Goal: Book appointment/travel/reservation

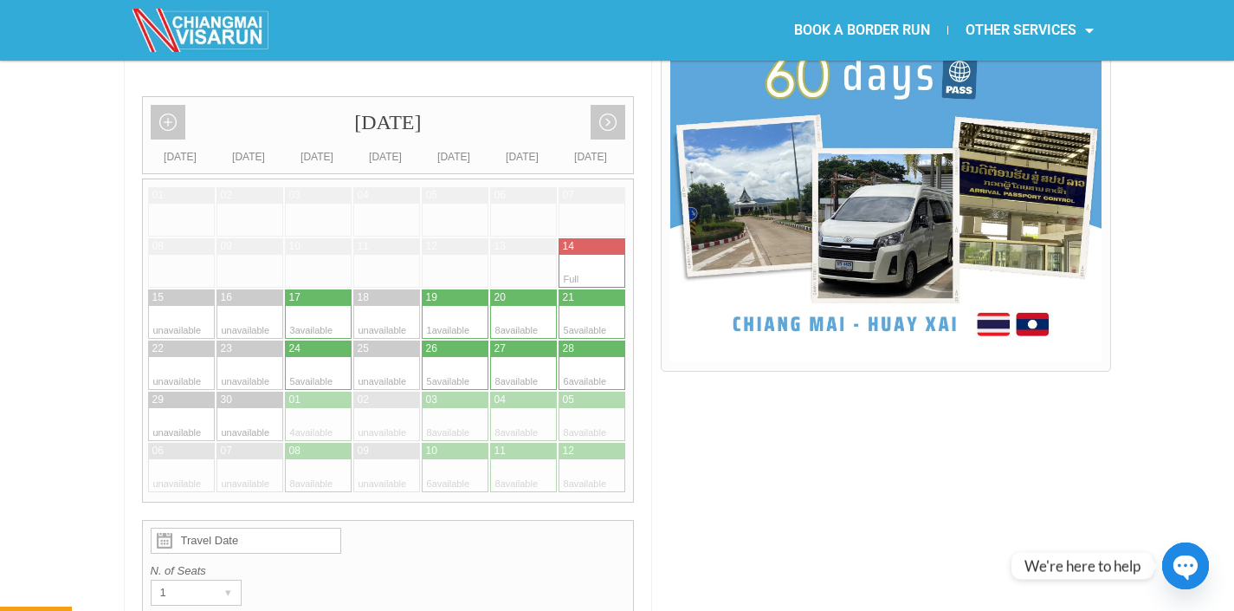
scroll to position [481, 0]
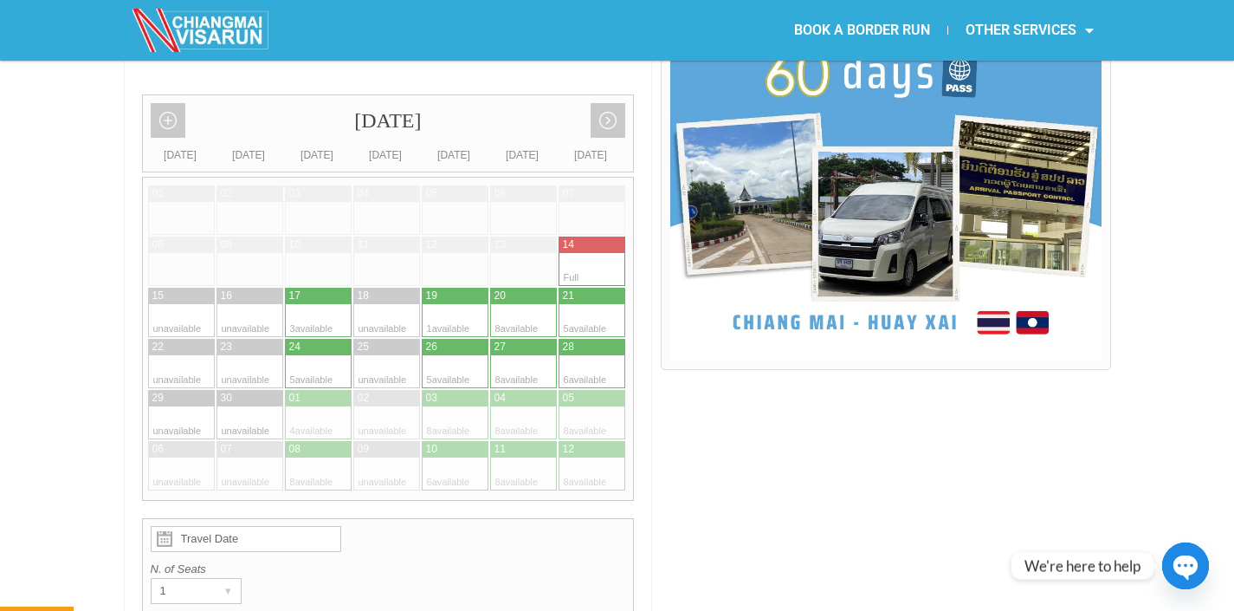
click at [527, 304] on div at bounding box center [540, 320] width 34 height 33
type input "[DATE]"
click at [527, 304] on div at bounding box center [540, 320] width 34 height 33
radio input "true"
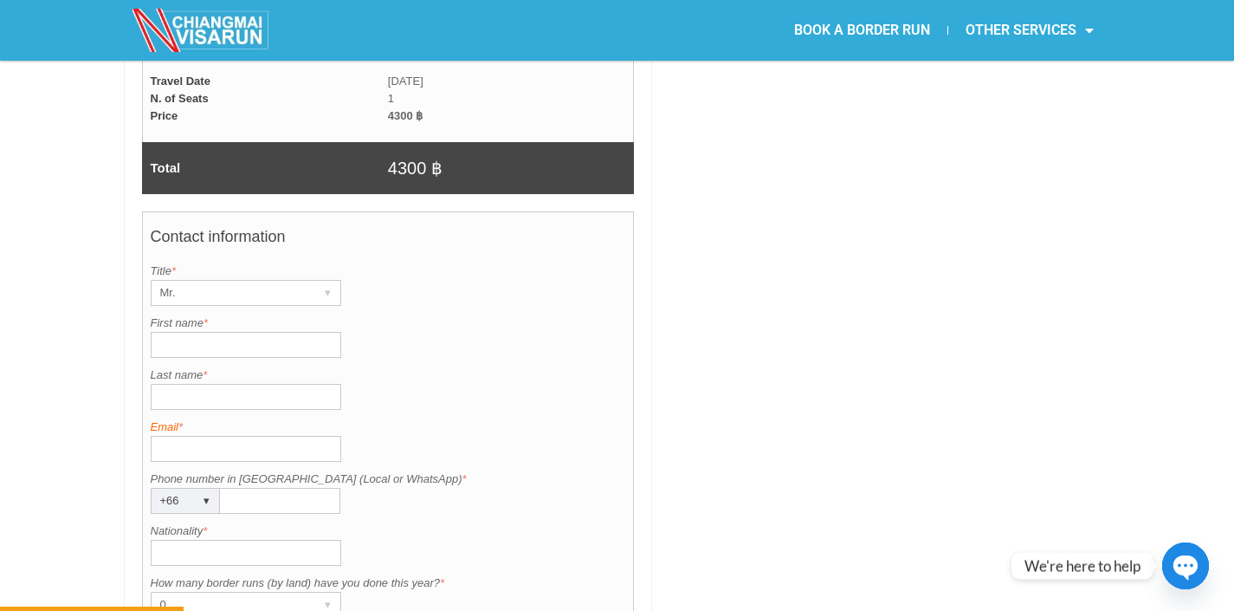
scroll to position [1226, 0]
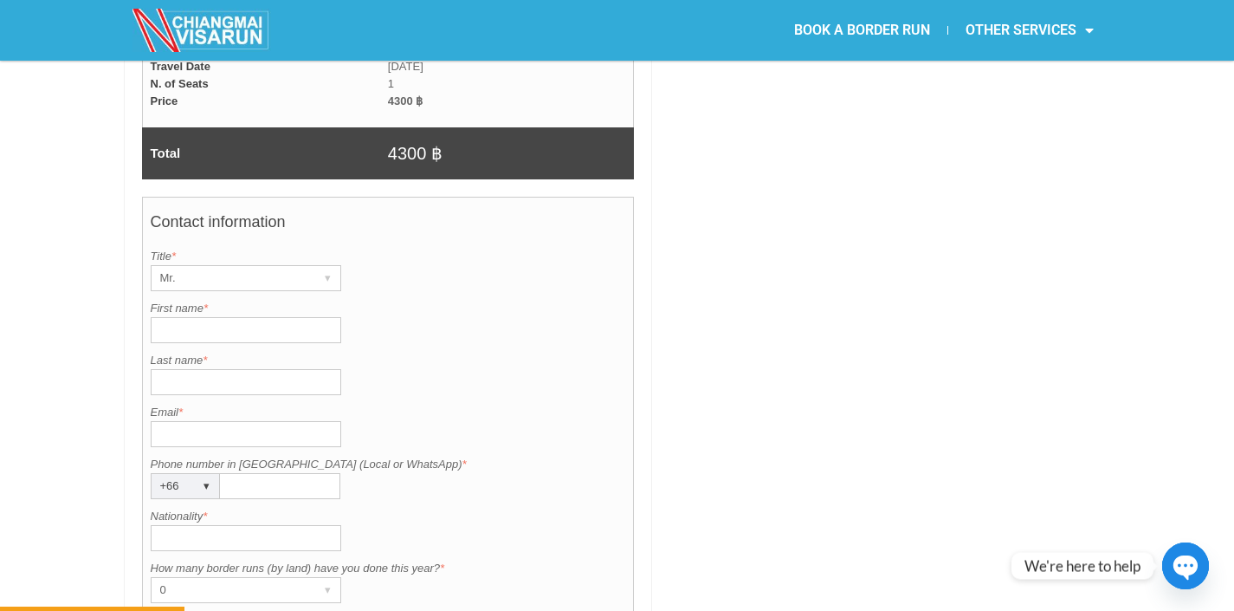
click at [219, 317] on input "First name *" at bounding box center [246, 330] width 191 height 26
type input "[PERSON_NAME]"
type input "Klim"
type input "[EMAIL_ADDRESS][DOMAIN_NAME]"
type input "9085008524"
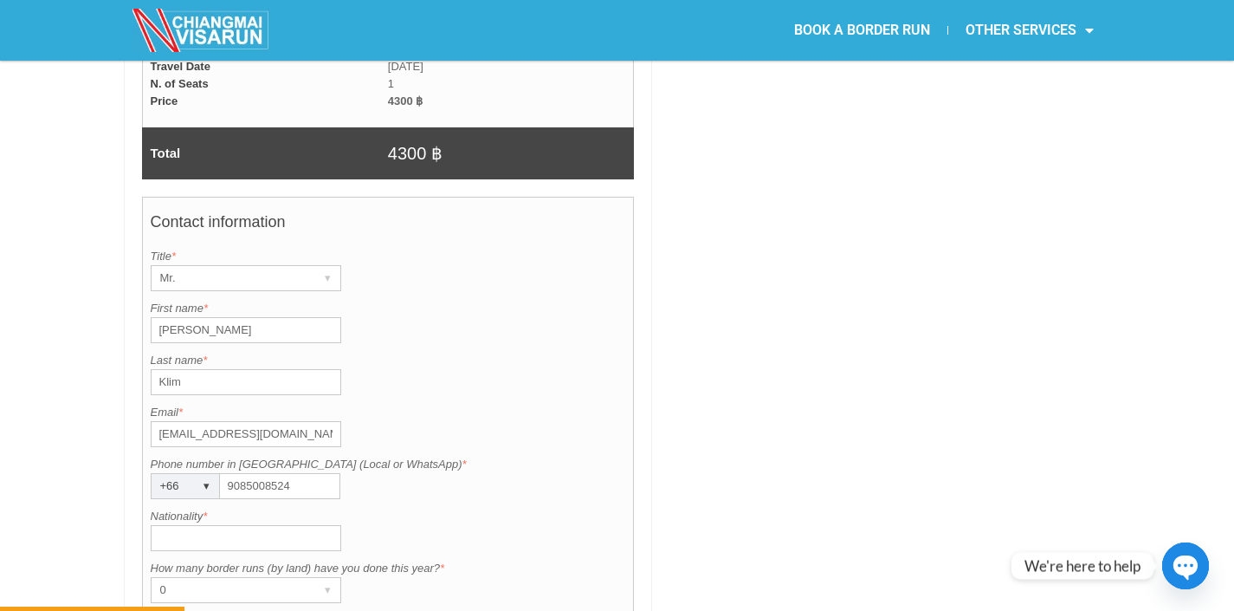
type input "[GEOGRAPHIC_DATA]"
click at [479, 352] on label "Last name *" at bounding box center [388, 360] width 475 height 17
click at [341, 369] on input "Klim" at bounding box center [246, 382] width 191 height 26
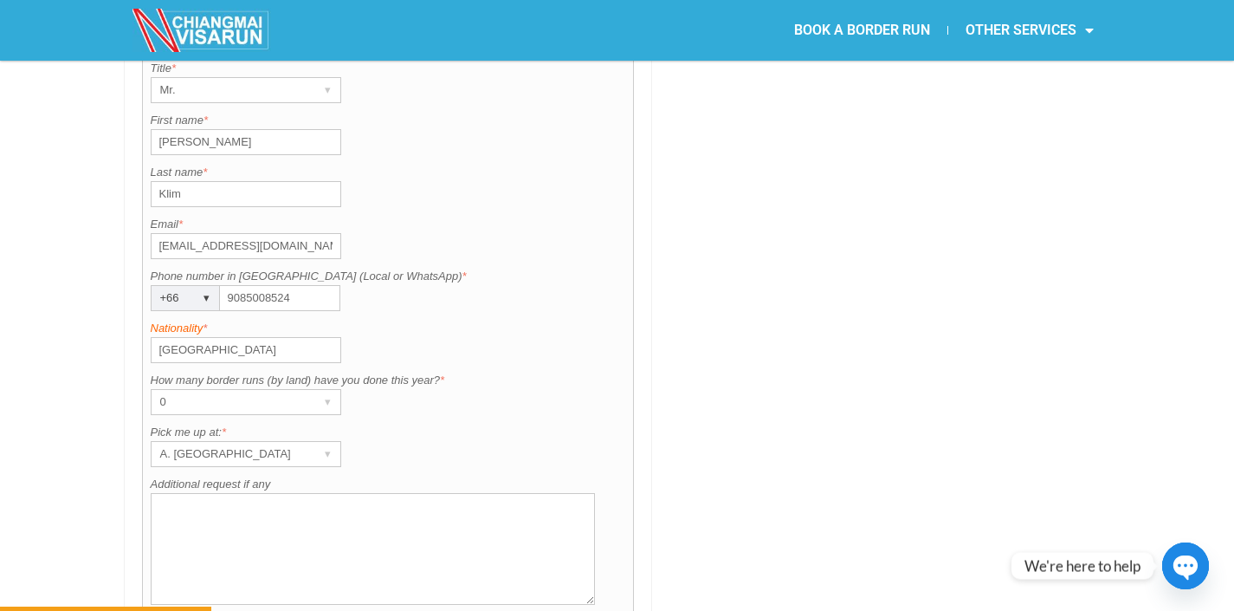
scroll to position [1426, 0]
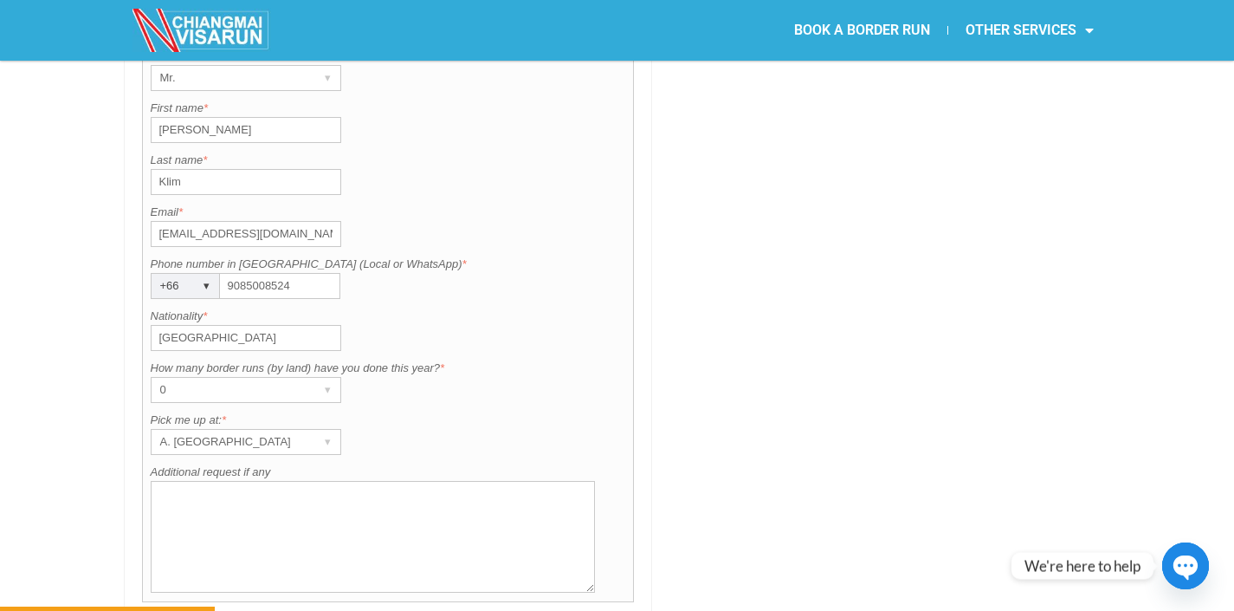
click at [272, 273] on input "9085008524" at bounding box center [280, 286] width 120 height 26
type input "0987319141"
click at [187, 378] on div "0" at bounding box center [230, 390] width 156 height 24
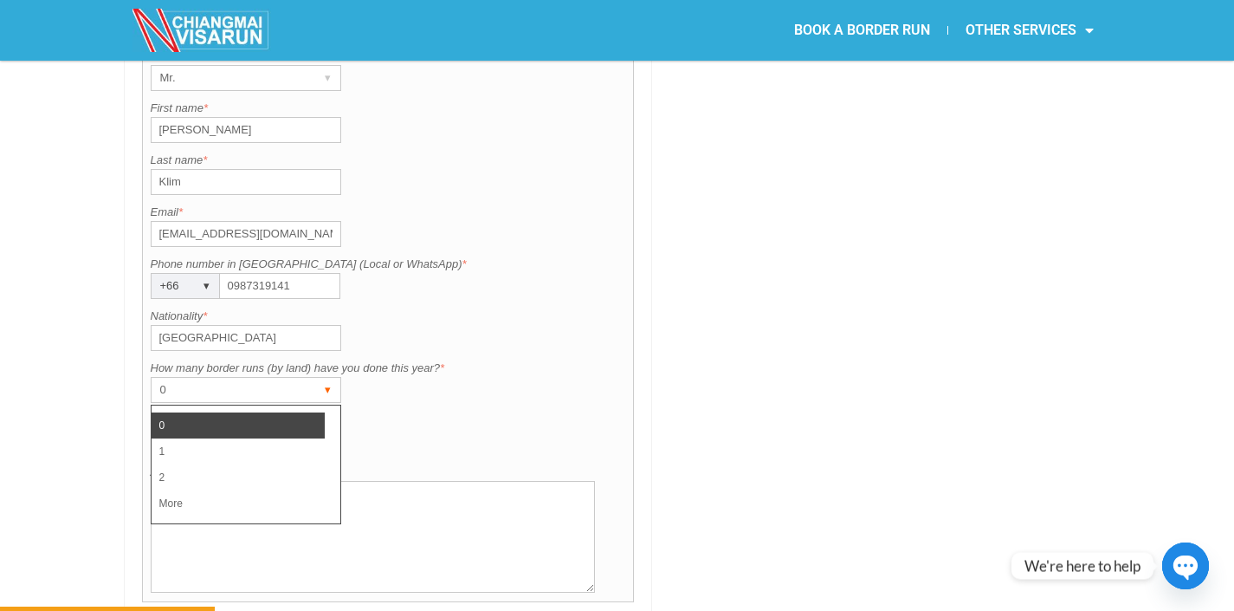
click at [187, 378] on div "0" at bounding box center [230, 390] width 156 height 24
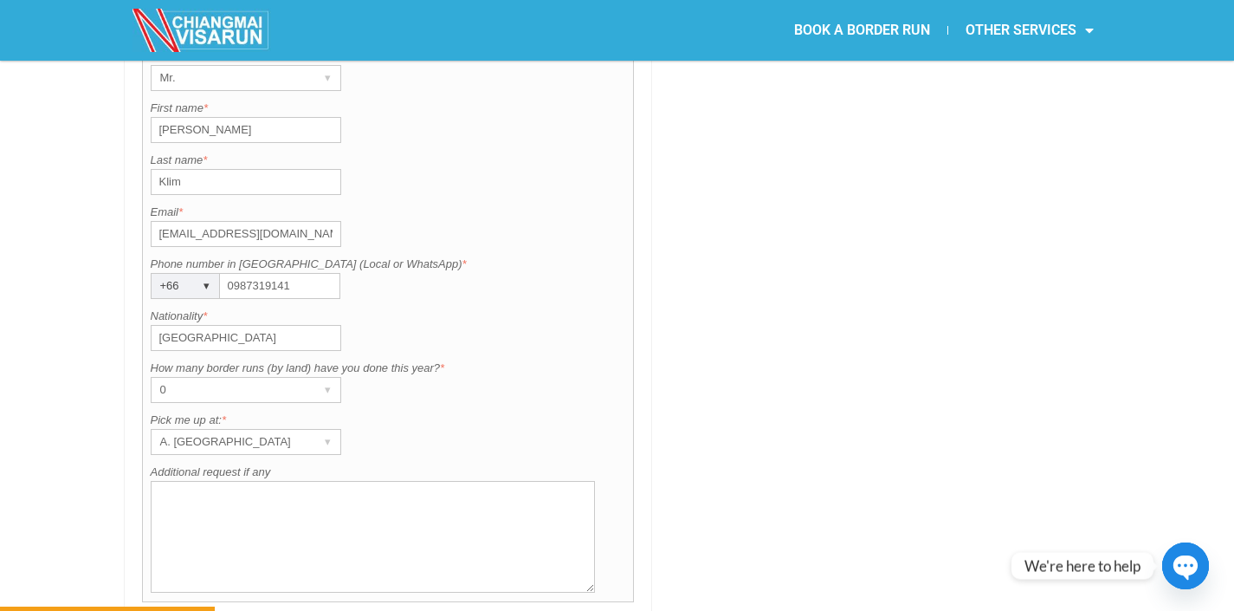
click at [178, 430] on div "A. [GEOGRAPHIC_DATA]" at bounding box center [230, 442] width 156 height 24
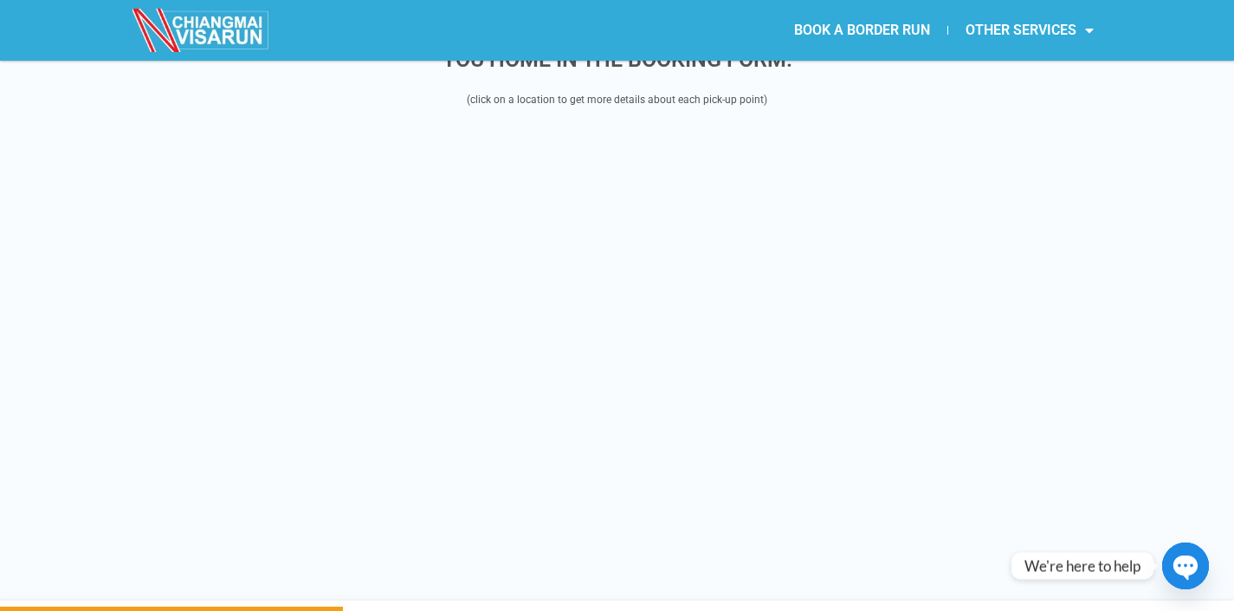
scroll to position [2265, 0]
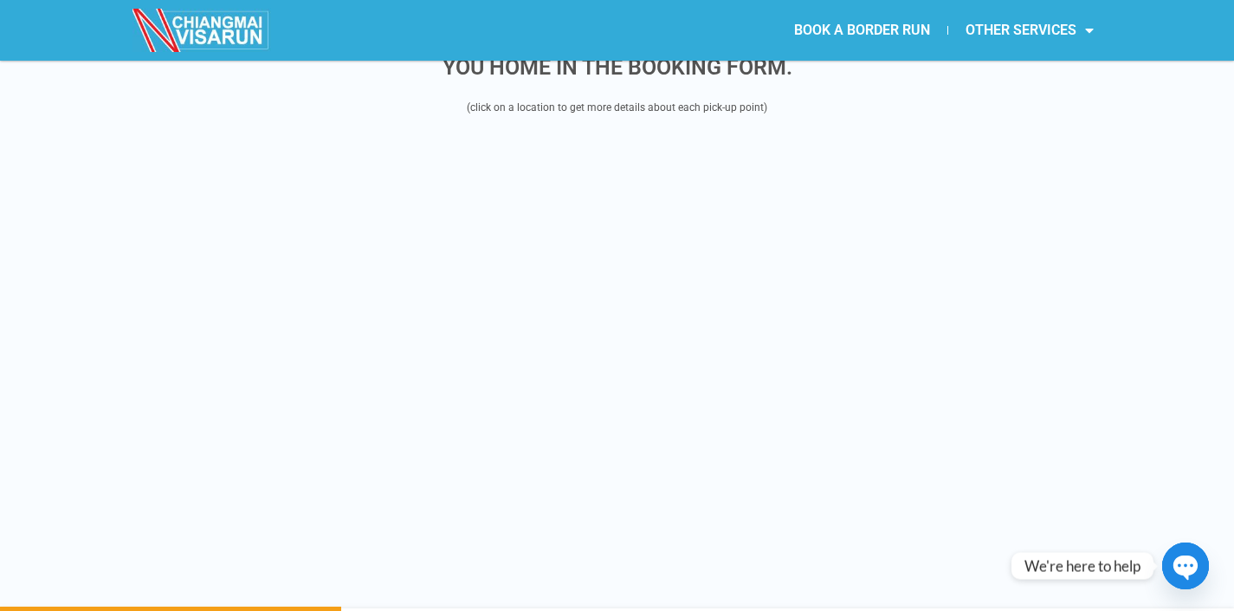
click at [51, 249] on div "WE OFFER 12 PICK UP LOCATIONS IN [GEOGRAPHIC_DATA], SELECT THE CLOSEST LOCATION…" at bounding box center [617, 308] width 1234 height 599
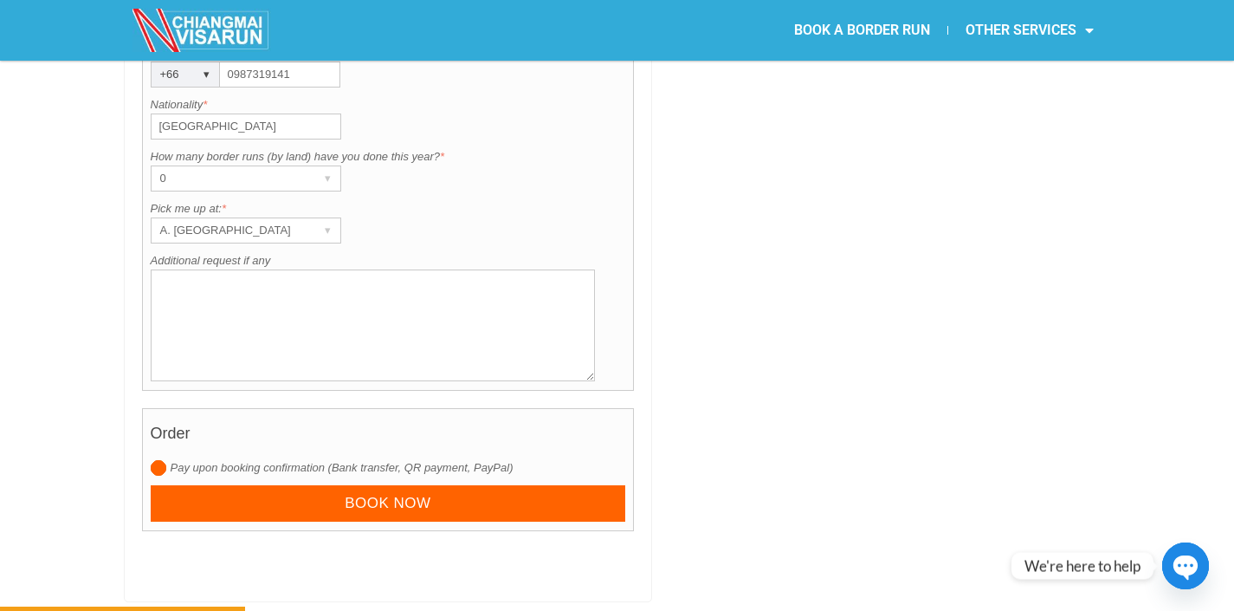
scroll to position [1638, 0]
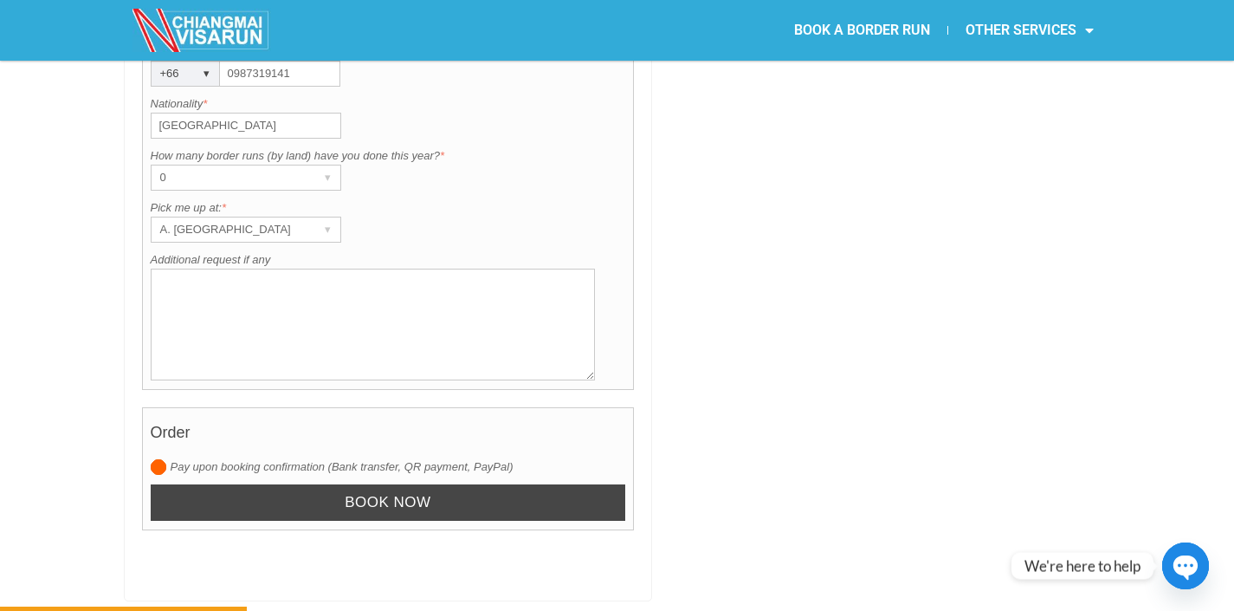
click at [310, 484] on input "Book now" at bounding box center [388, 502] width 475 height 37
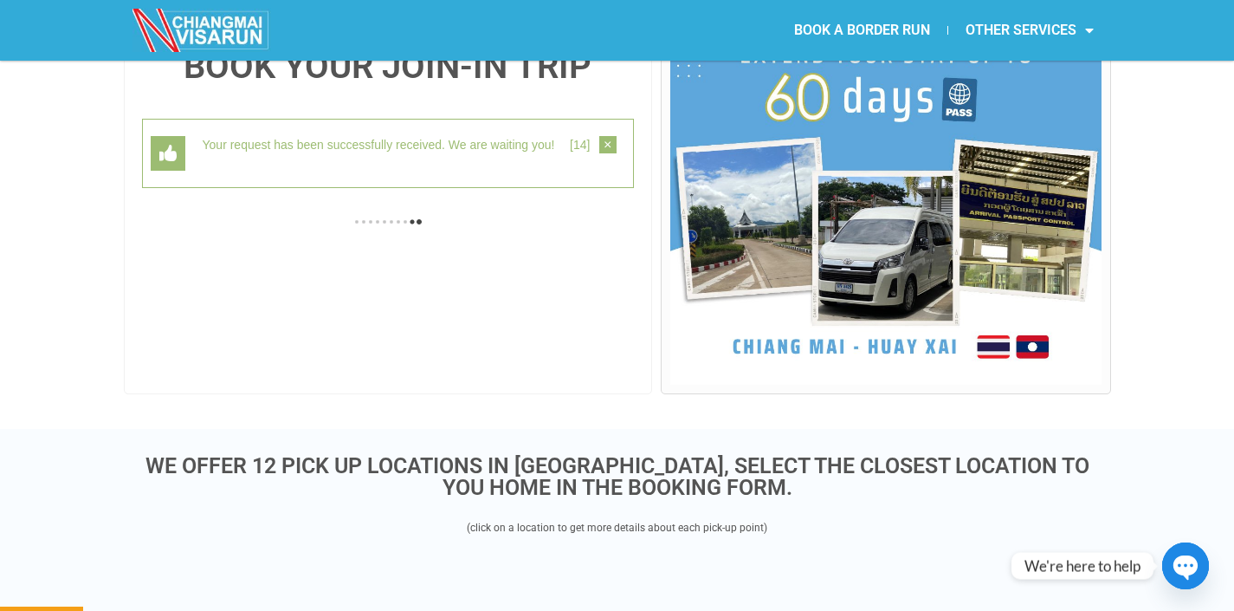
scroll to position [448, 0]
